Goal: Navigation & Orientation: Understand site structure

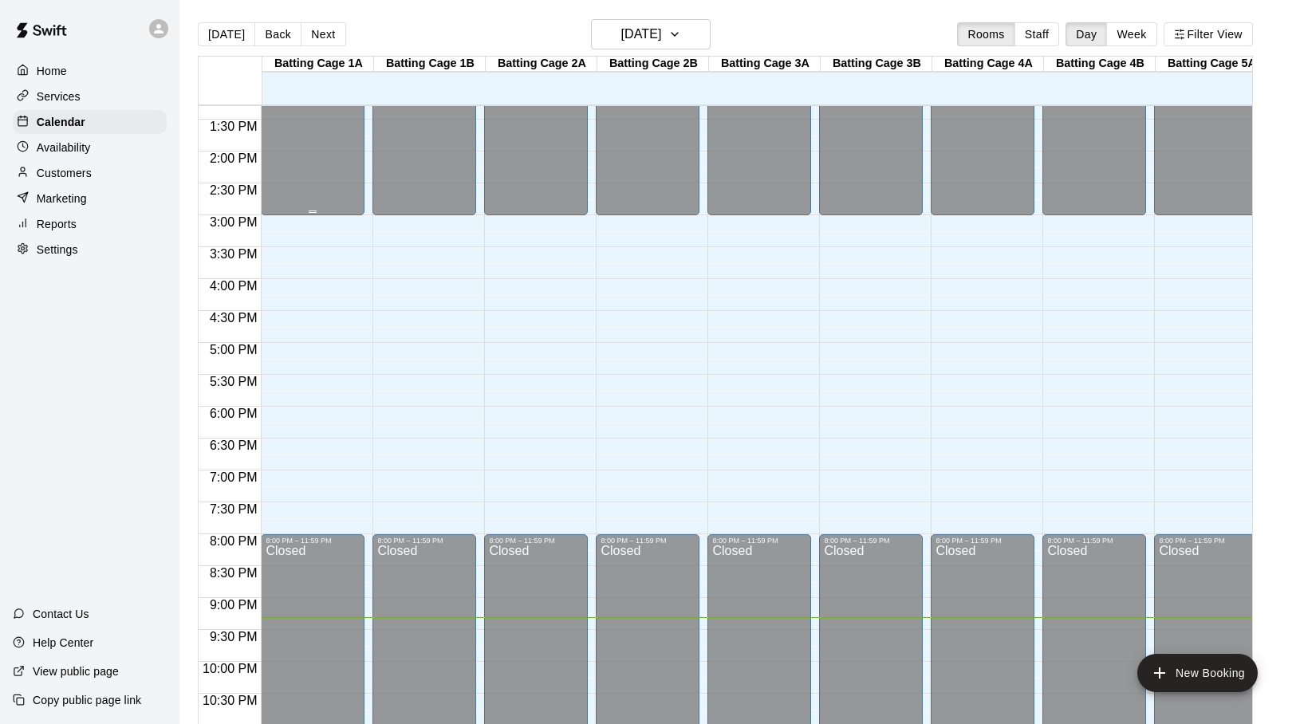
scroll to position [853, 0]
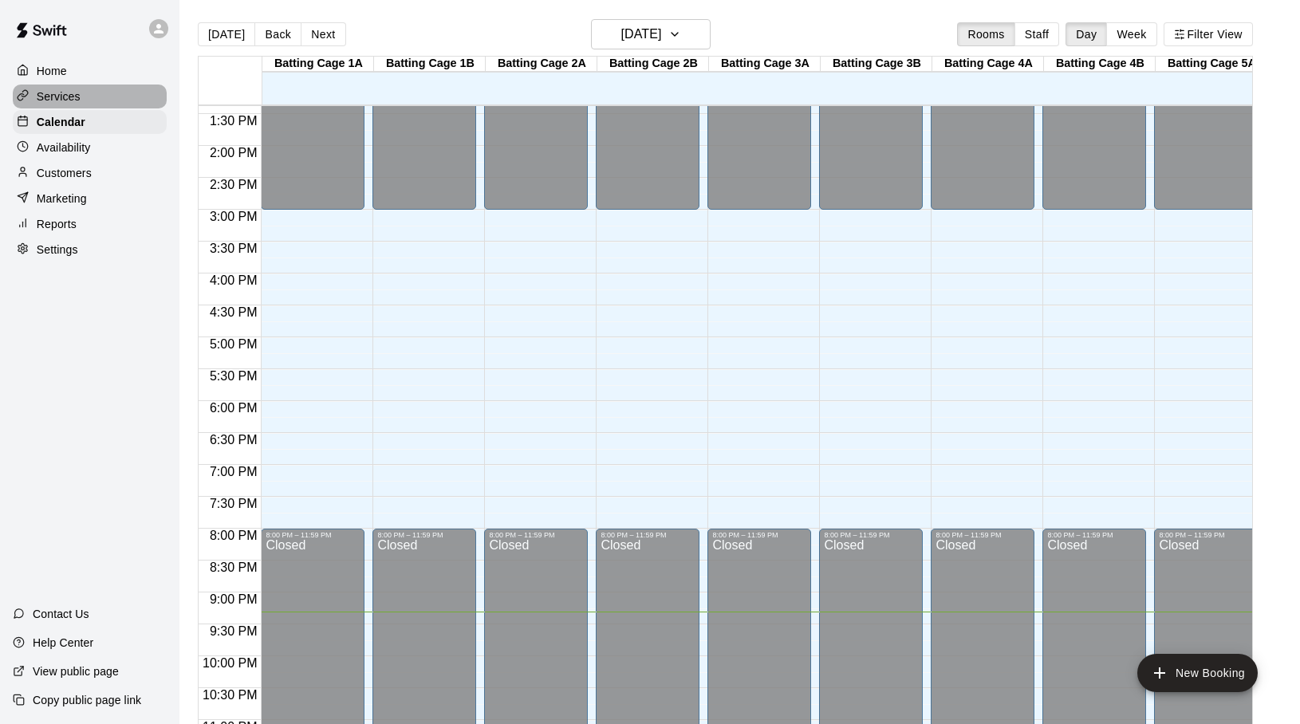
click at [73, 93] on p "Services" at bounding box center [59, 97] width 44 height 16
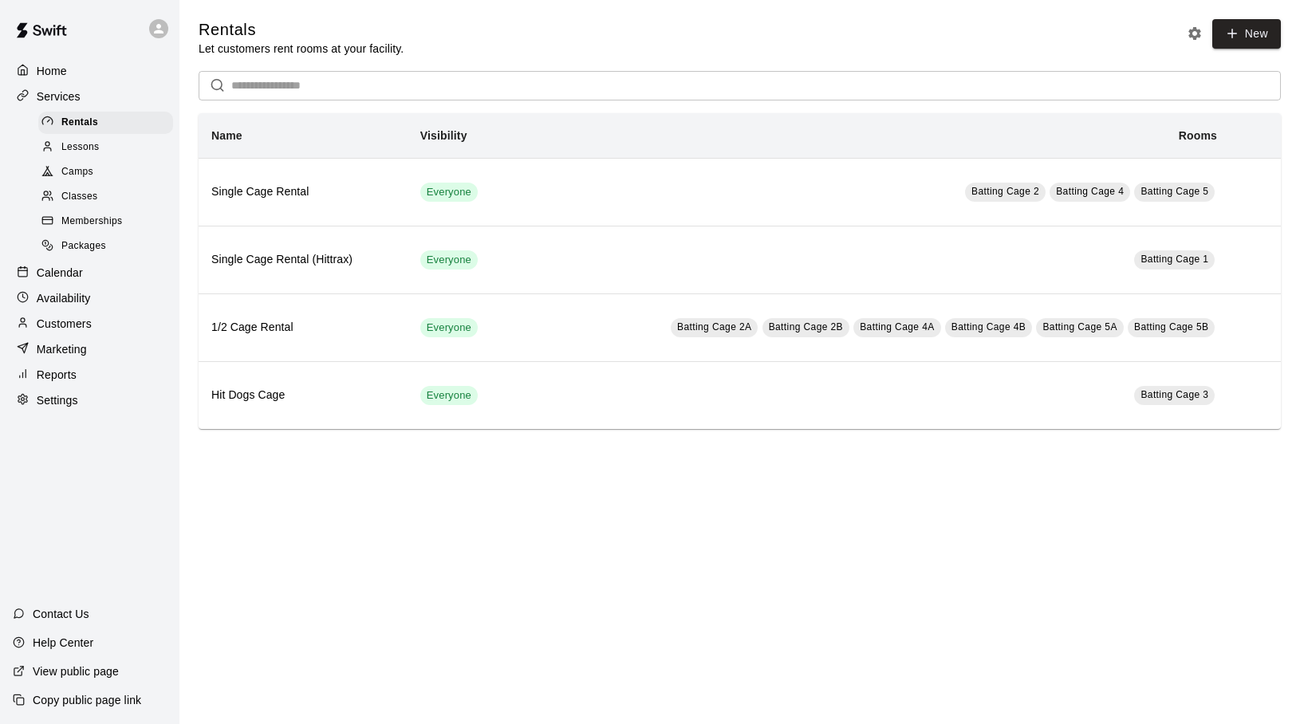
click at [76, 148] on span "Lessons" at bounding box center [80, 148] width 38 height 16
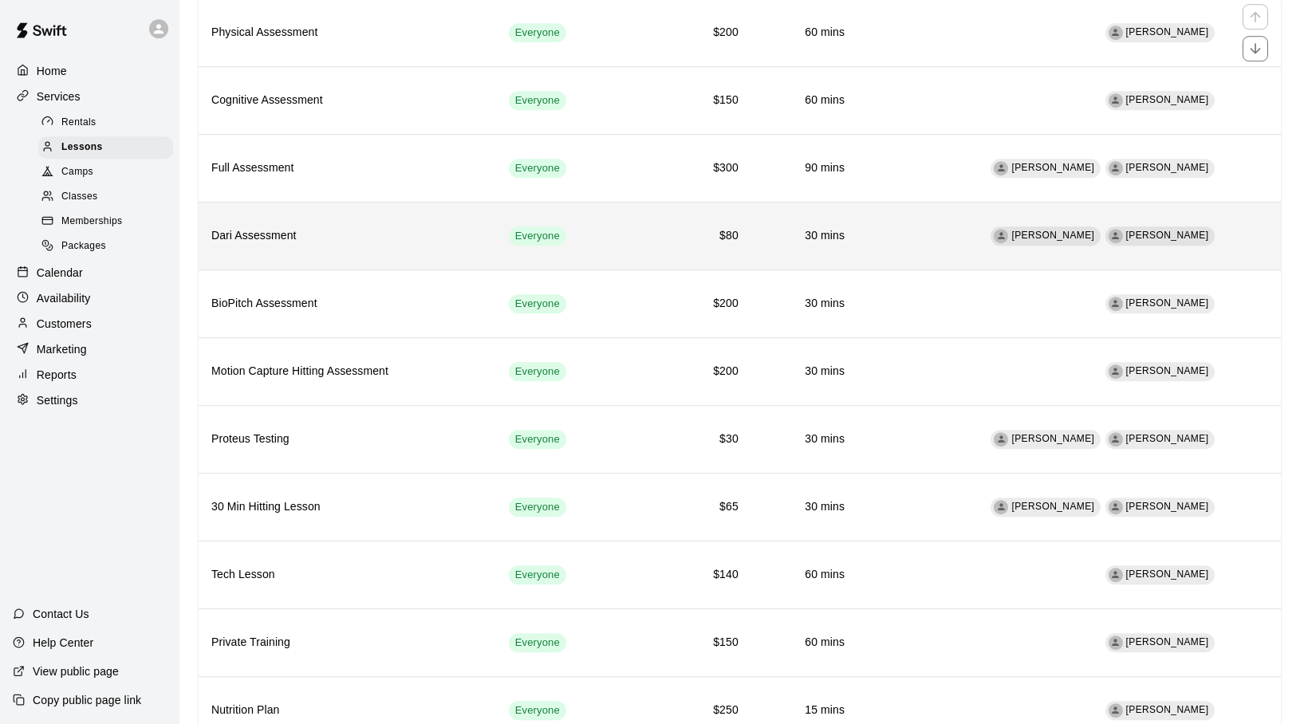
scroll to position [225, 0]
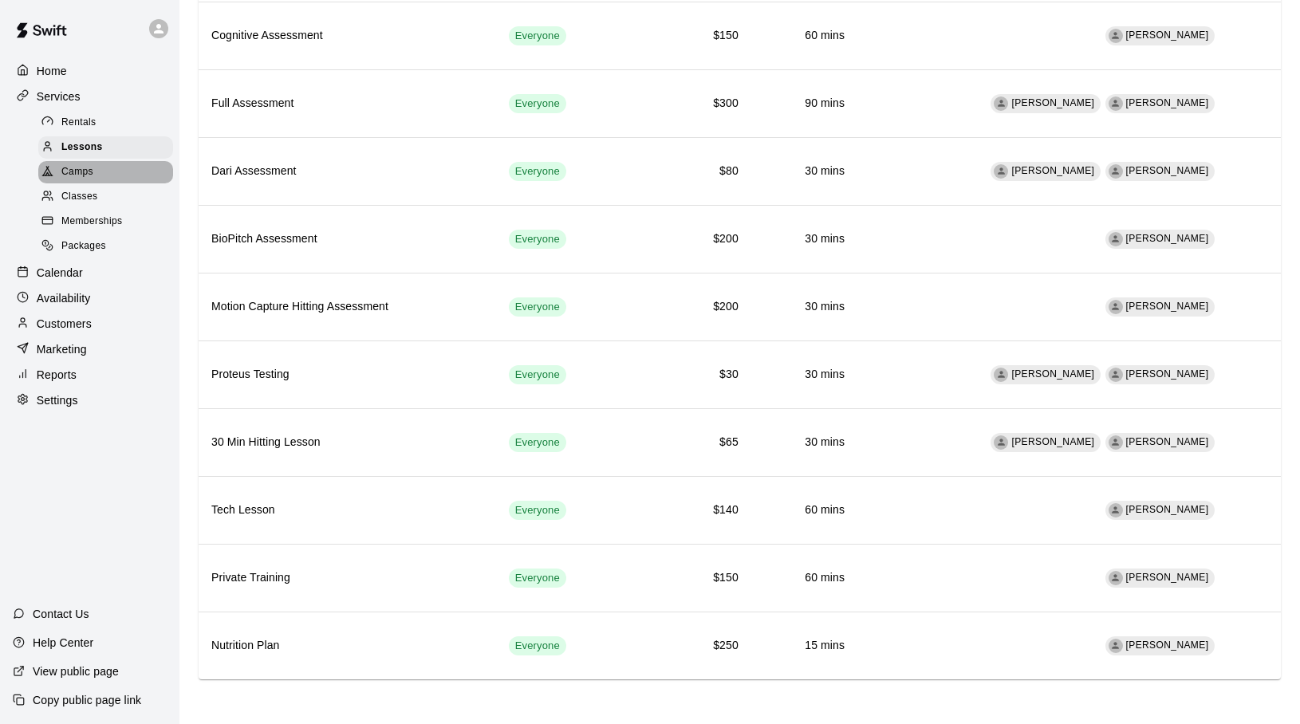
click at [92, 171] on span "Camps" at bounding box center [77, 172] width 32 height 16
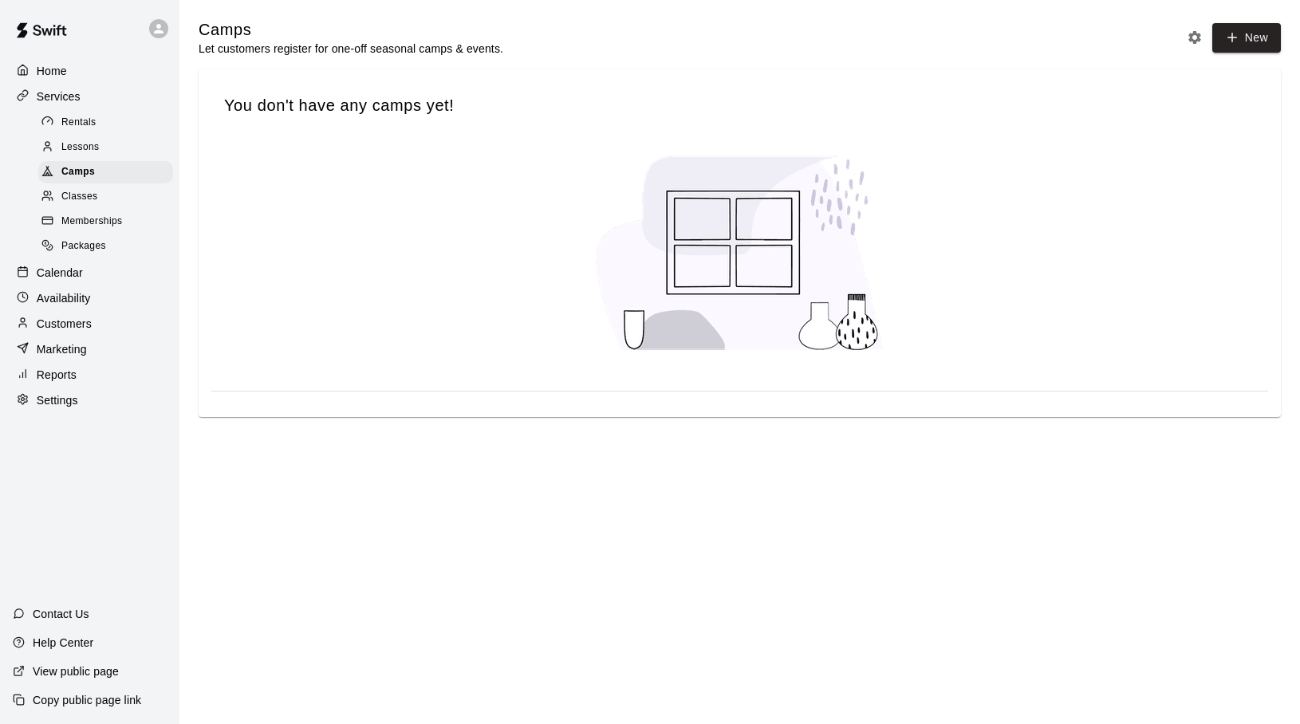
click at [83, 197] on span "Classes" at bounding box center [79, 197] width 36 height 16
click at [83, 219] on span "Memberships" at bounding box center [91, 222] width 61 height 16
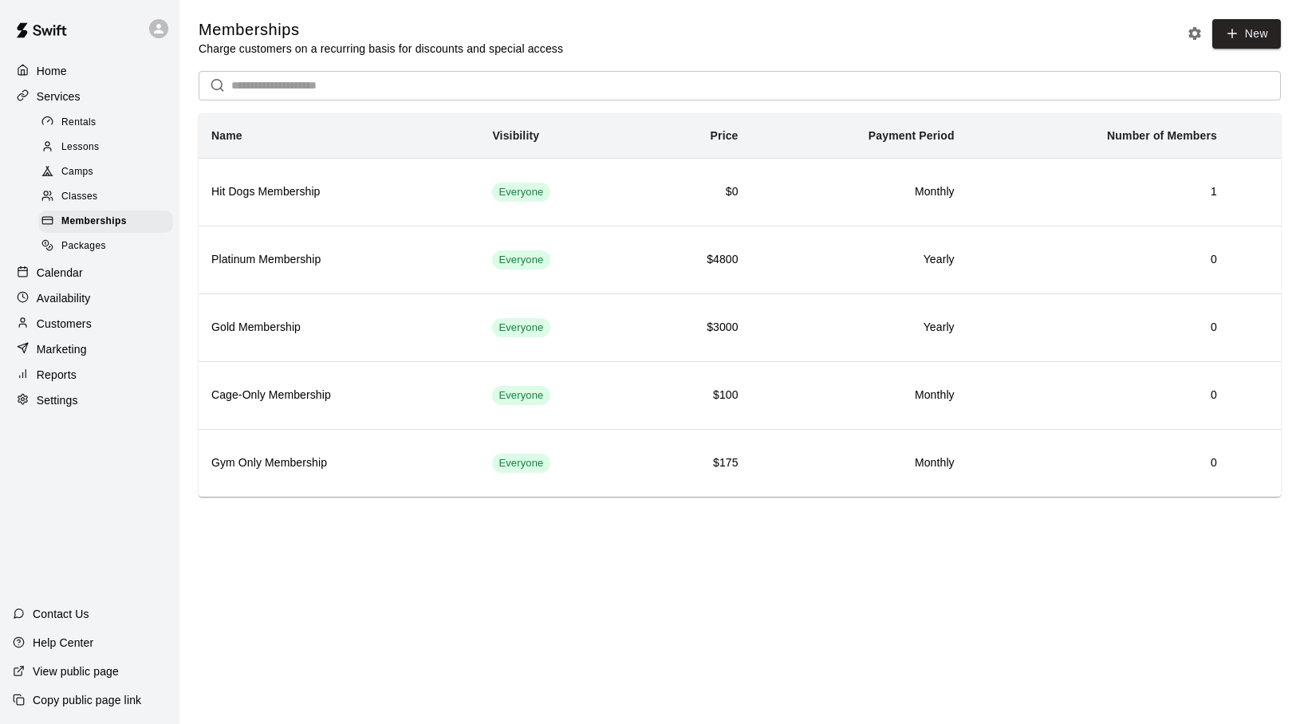
click at [78, 250] on span "Packages" at bounding box center [83, 246] width 45 height 16
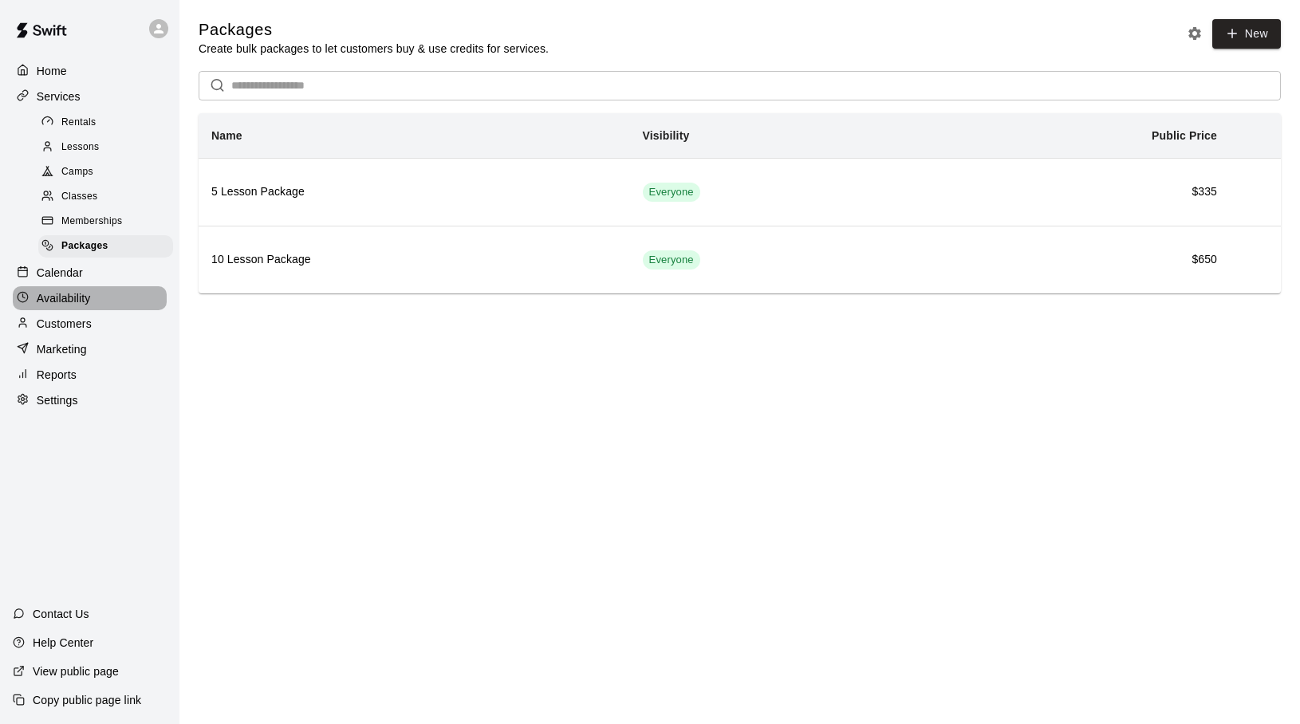
click at [53, 295] on p "Availability" at bounding box center [64, 298] width 54 height 16
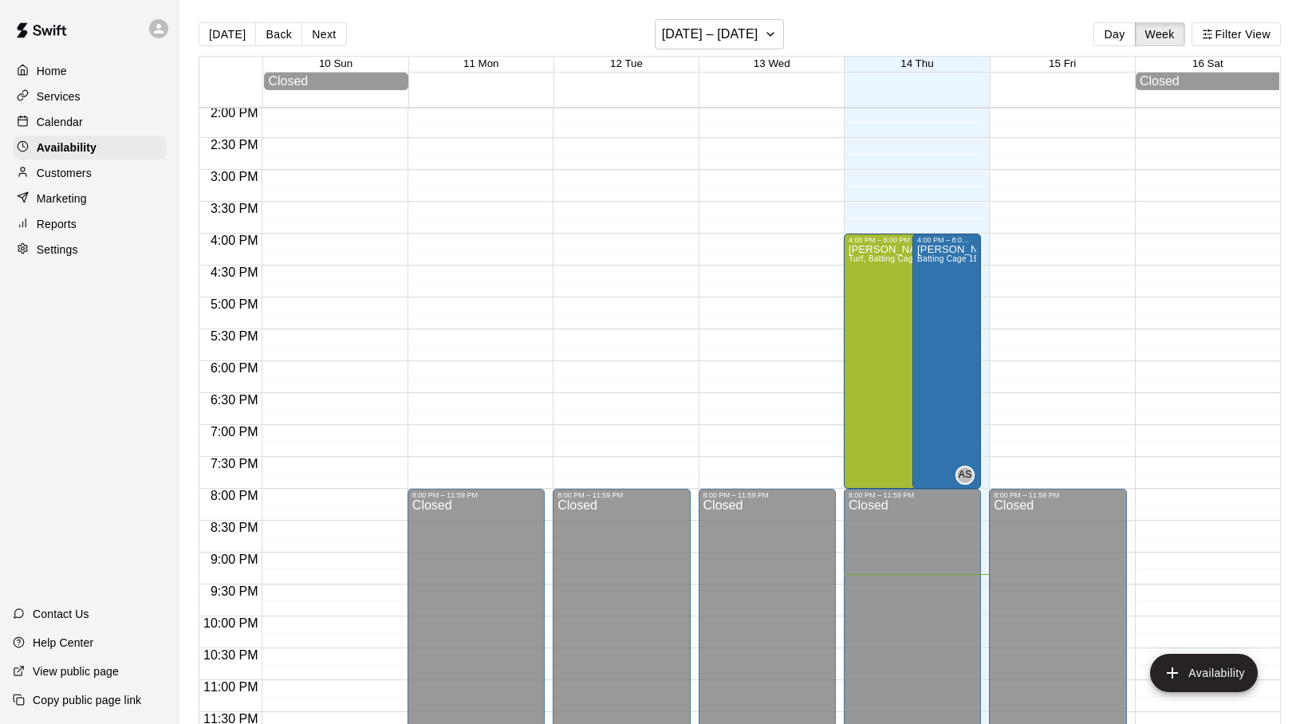
scroll to position [899, 0]
click at [41, 242] on p "Settings" at bounding box center [57, 250] width 41 height 16
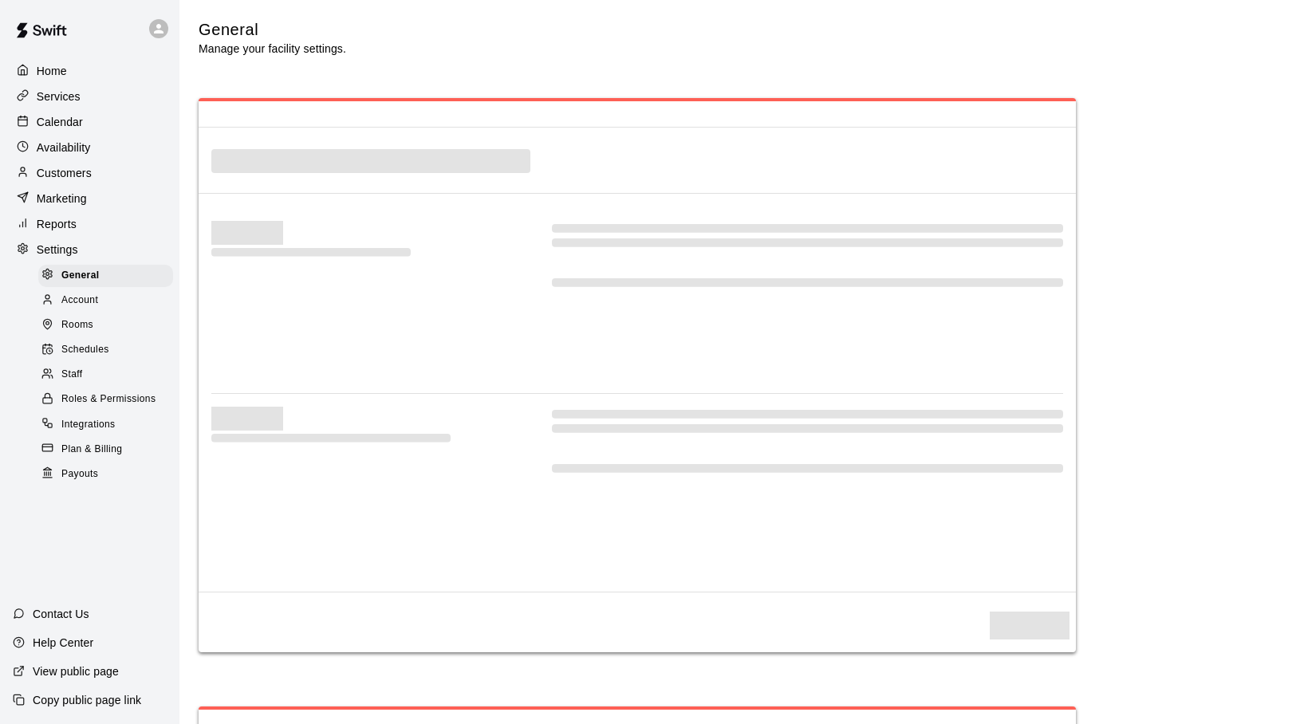
select select "**"
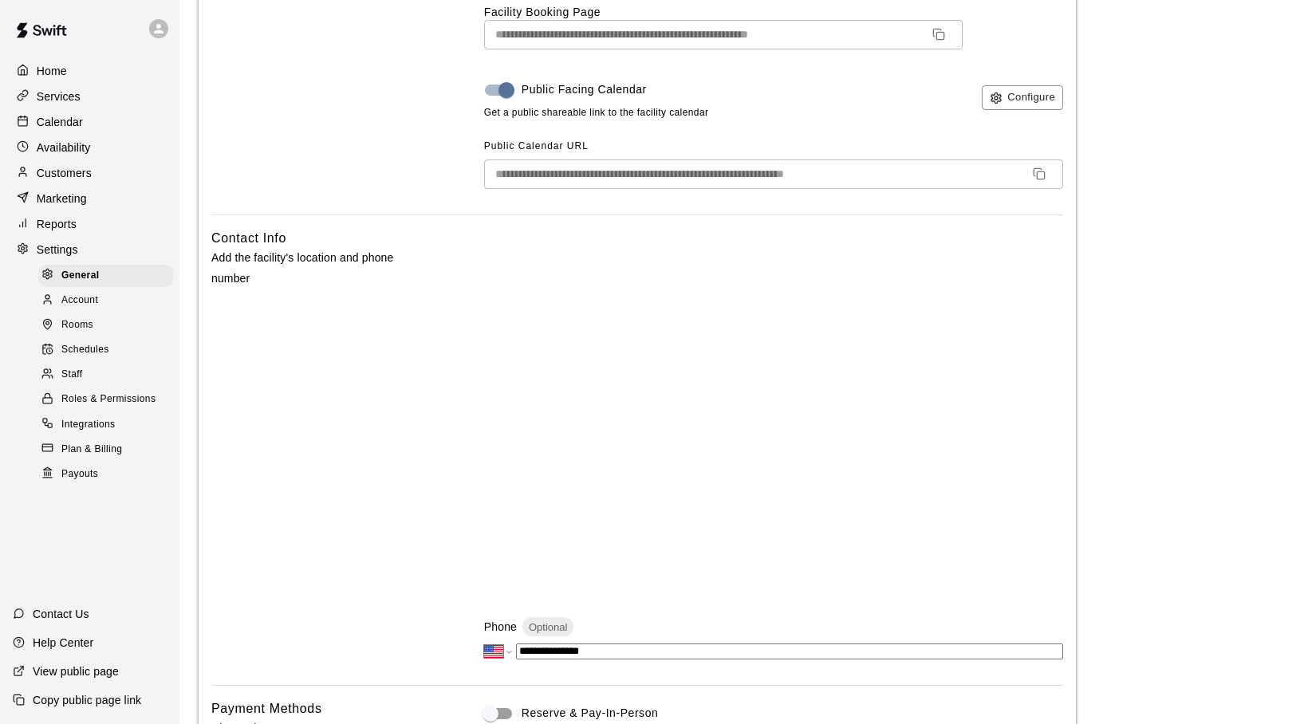
scroll to position [421, 0]
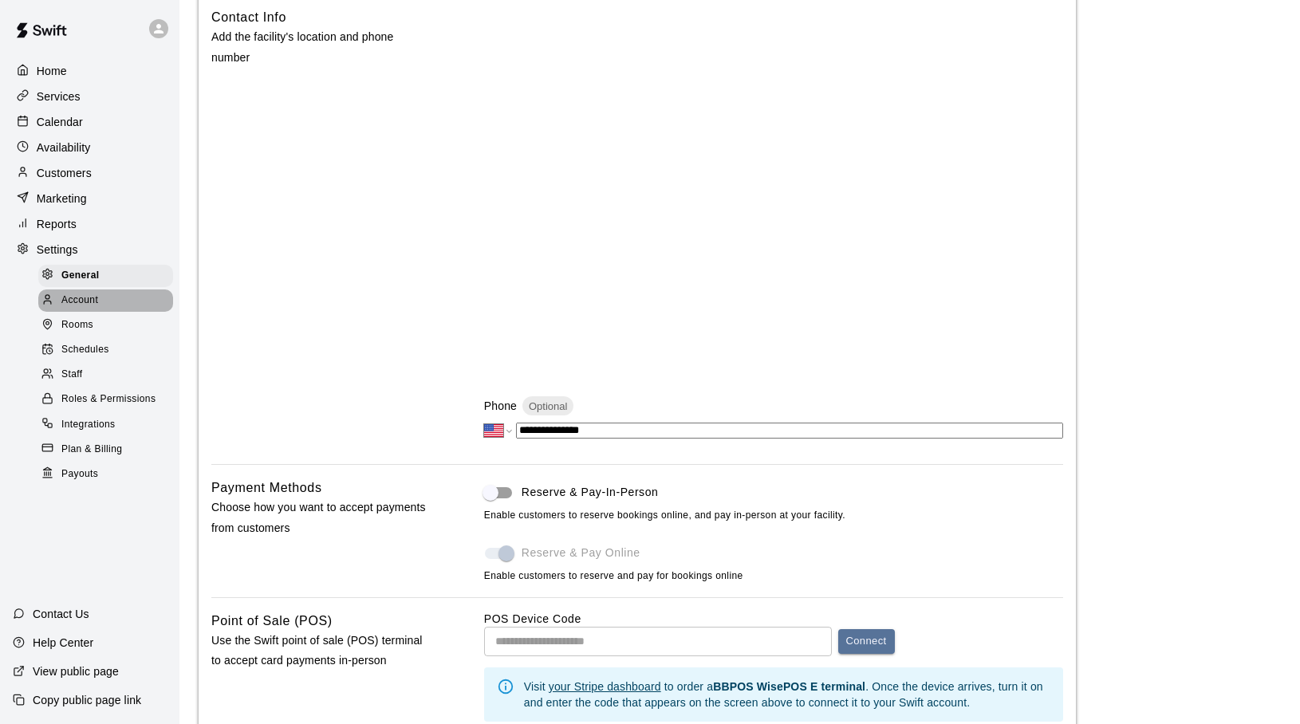
click at [80, 301] on span "Account" at bounding box center [79, 301] width 37 height 16
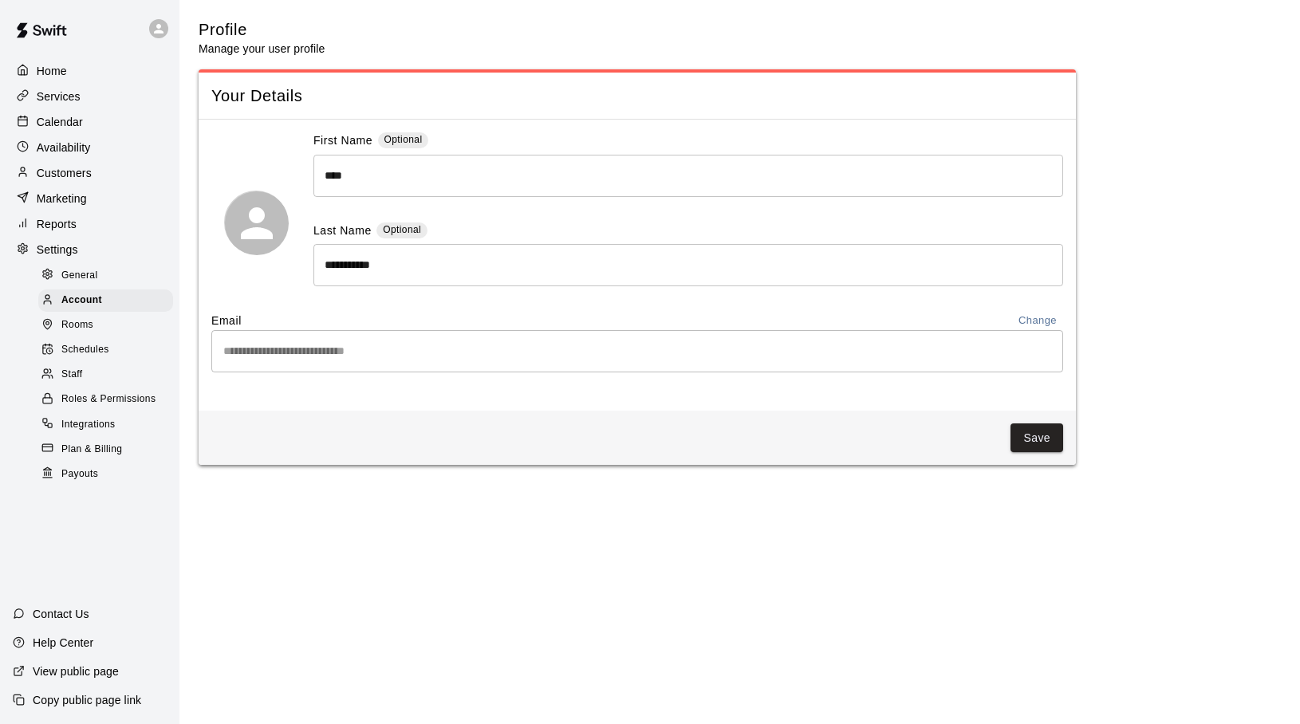
click at [80, 324] on span "Rooms" at bounding box center [77, 325] width 32 height 16
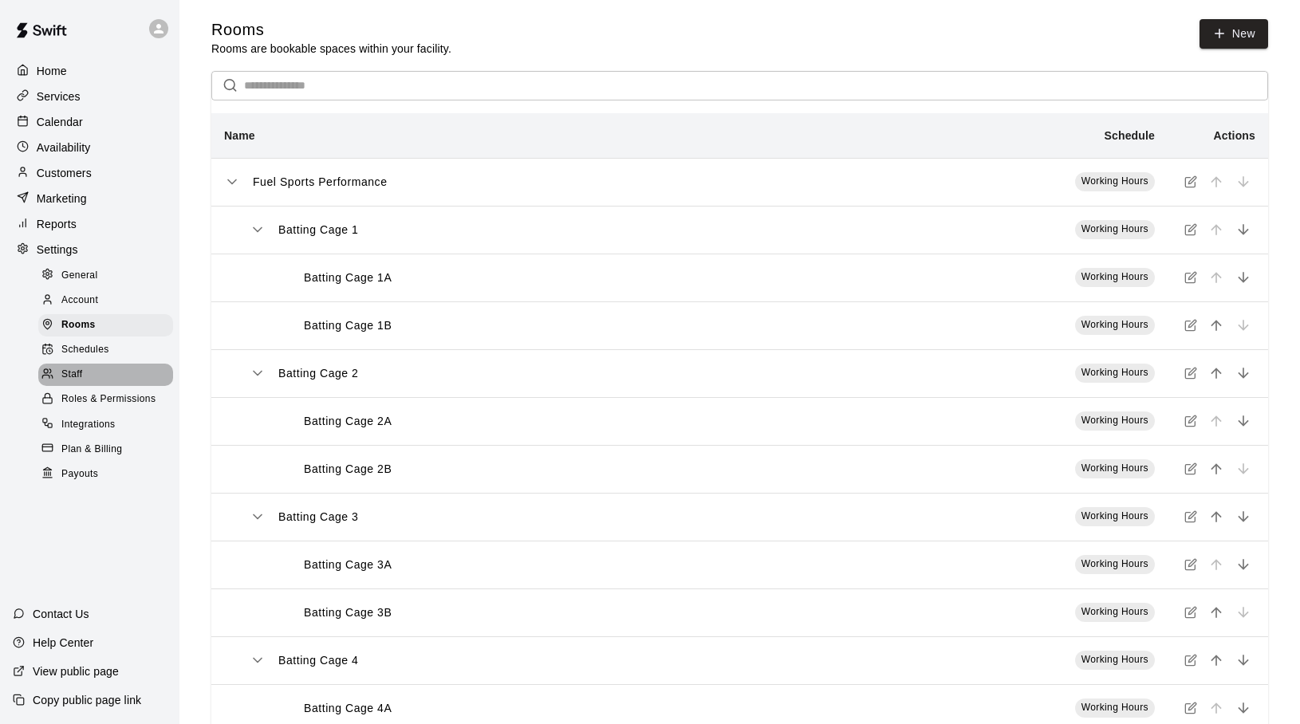
click at [71, 373] on span "Staff" at bounding box center [71, 375] width 21 height 16
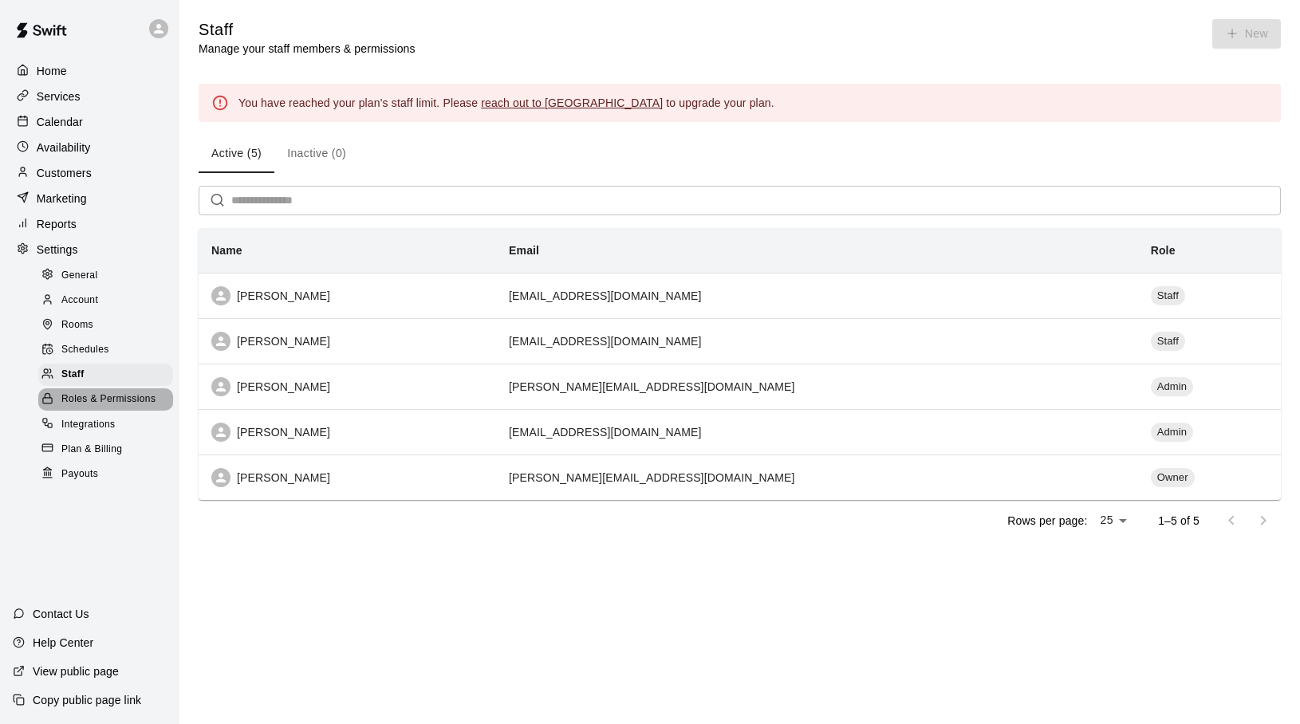
click at [103, 400] on span "Roles & Permissions" at bounding box center [108, 400] width 94 height 16
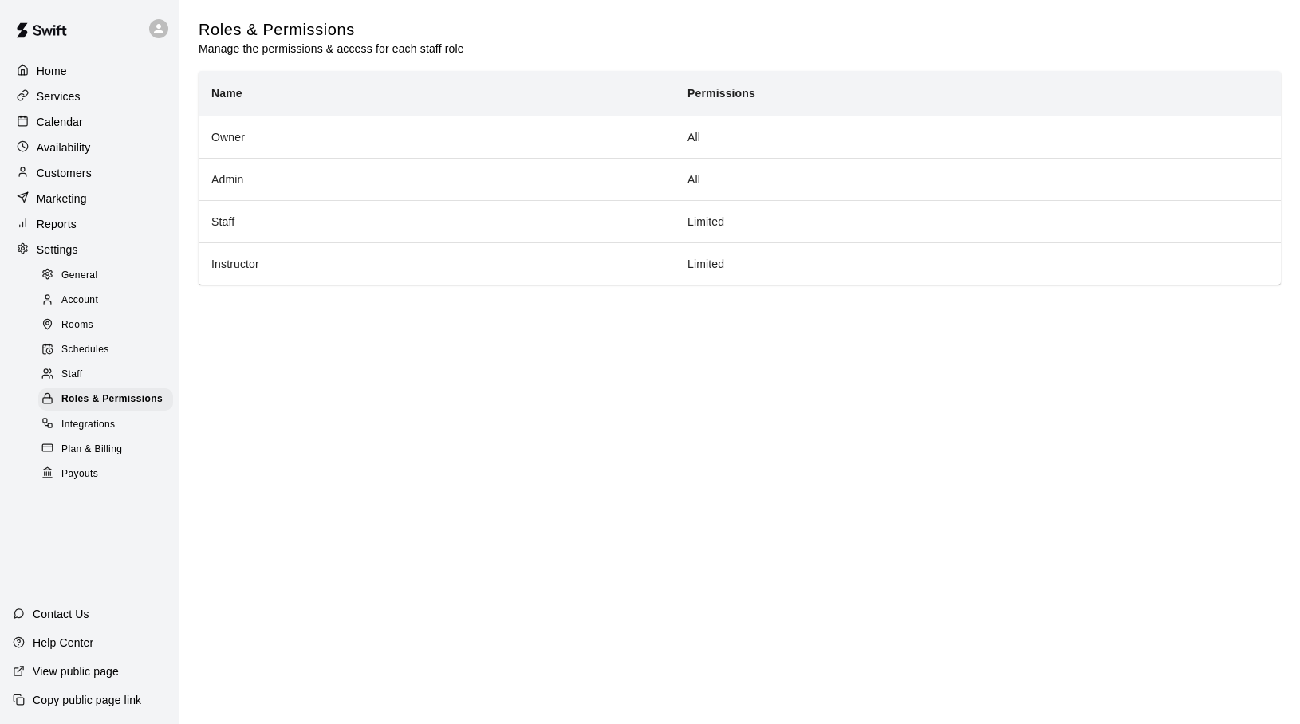
click at [89, 427] on span "Integrations" at bounding box center [88, 425] width 54 height 16
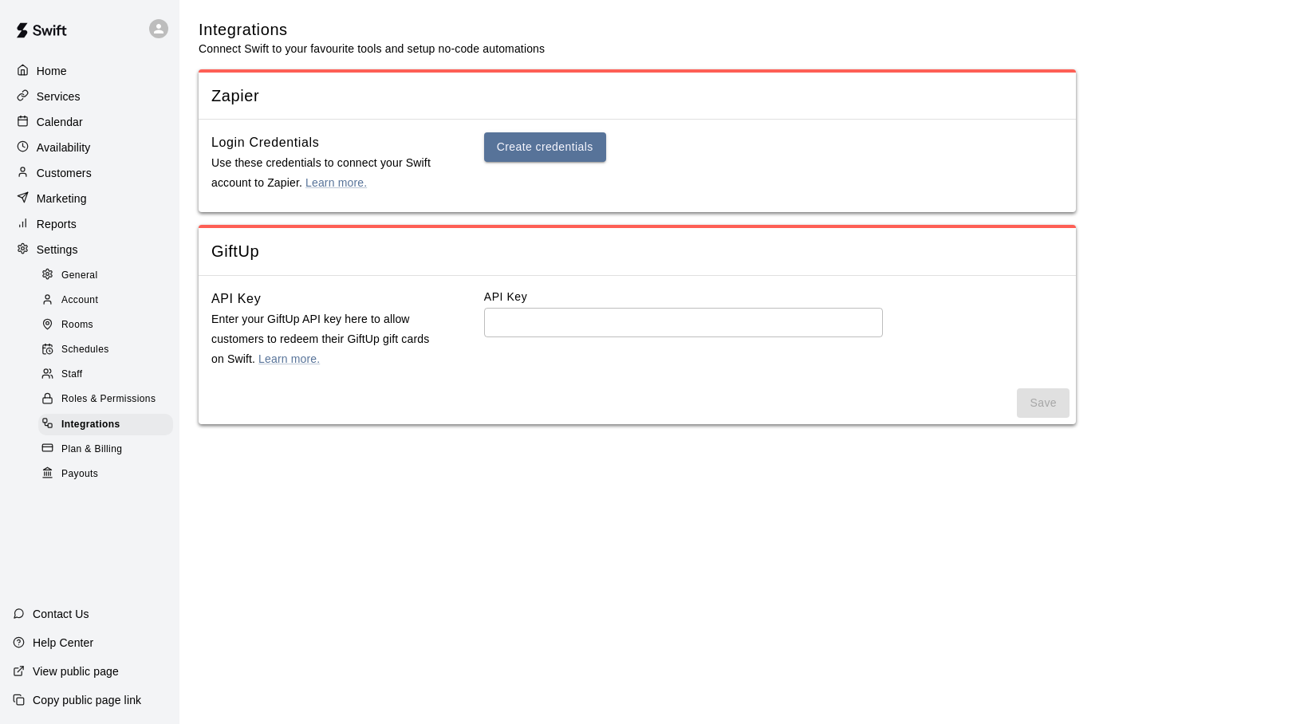
click at [89, 444] on span "Plan & Billing" at bounding box center [91, 450] width 61 height 16
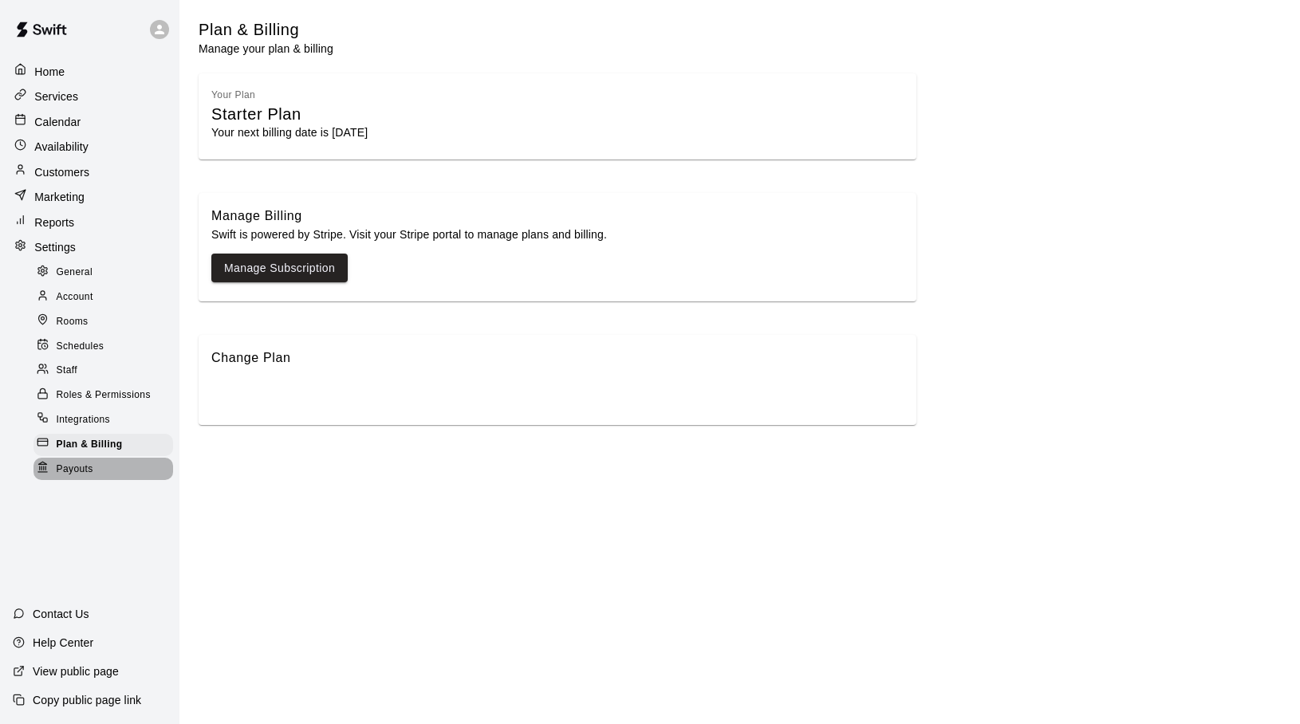
click at [85, 475] on span "Payouts" at bounding box center [75, 470] width 37 height 16
